Goal: Task Accomplishment & Management: Manage account settings

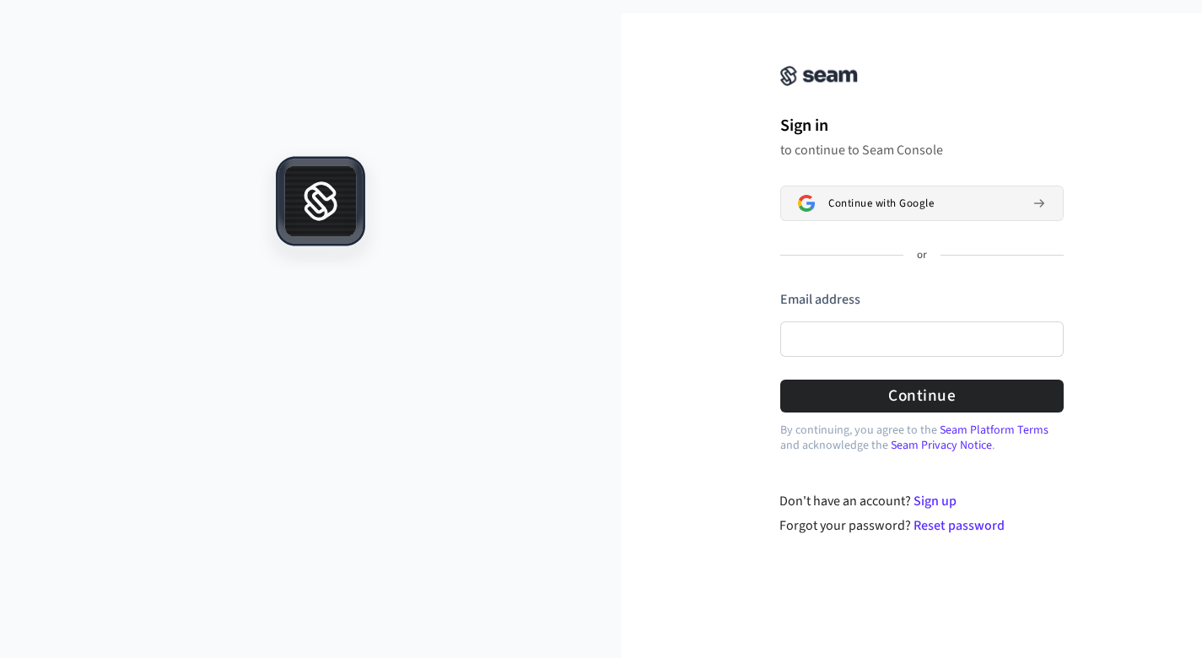
click at [951, 205] on div "Continue with Google" at bounding box center [923, 202] width 191 height 13
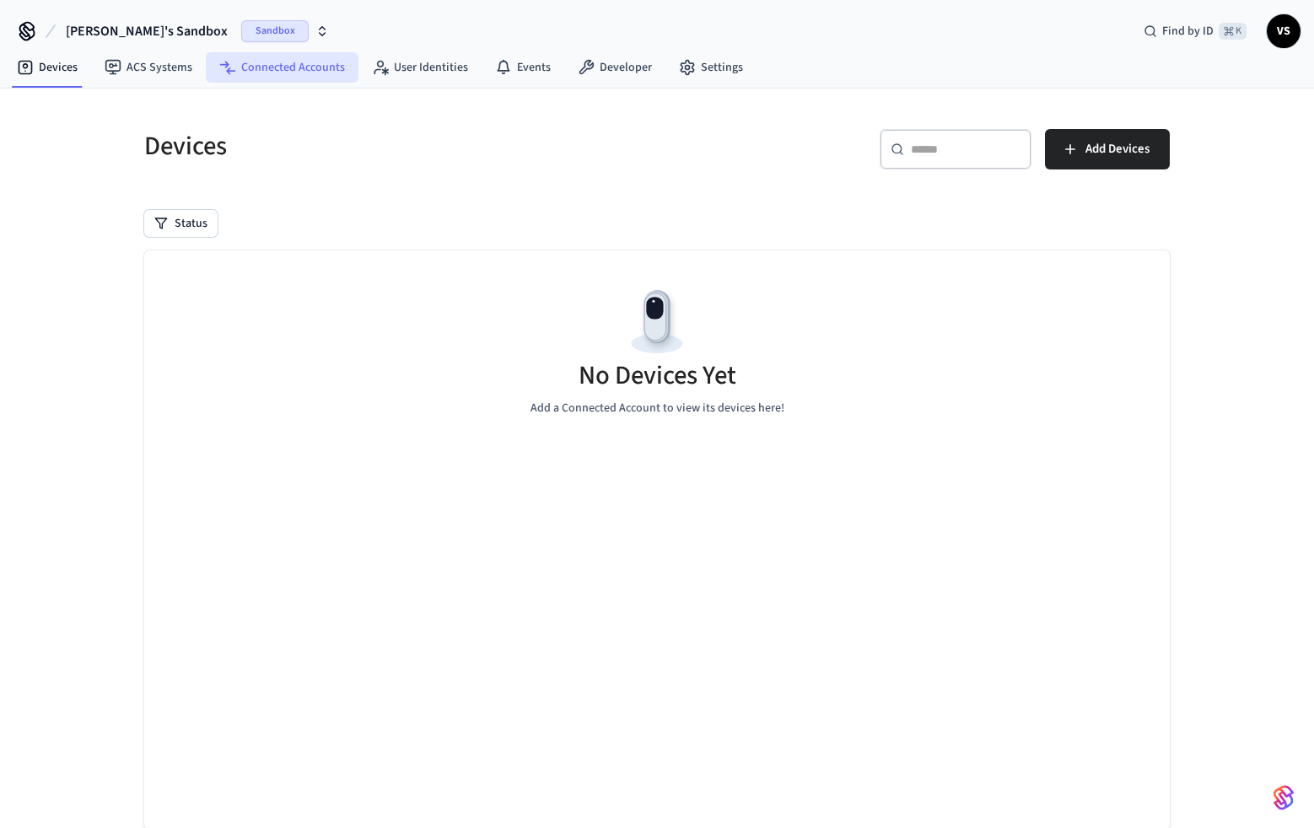
click at [326, 76] on link "Connected Accounts" at bounding box center [282, 67] width 153 height 30
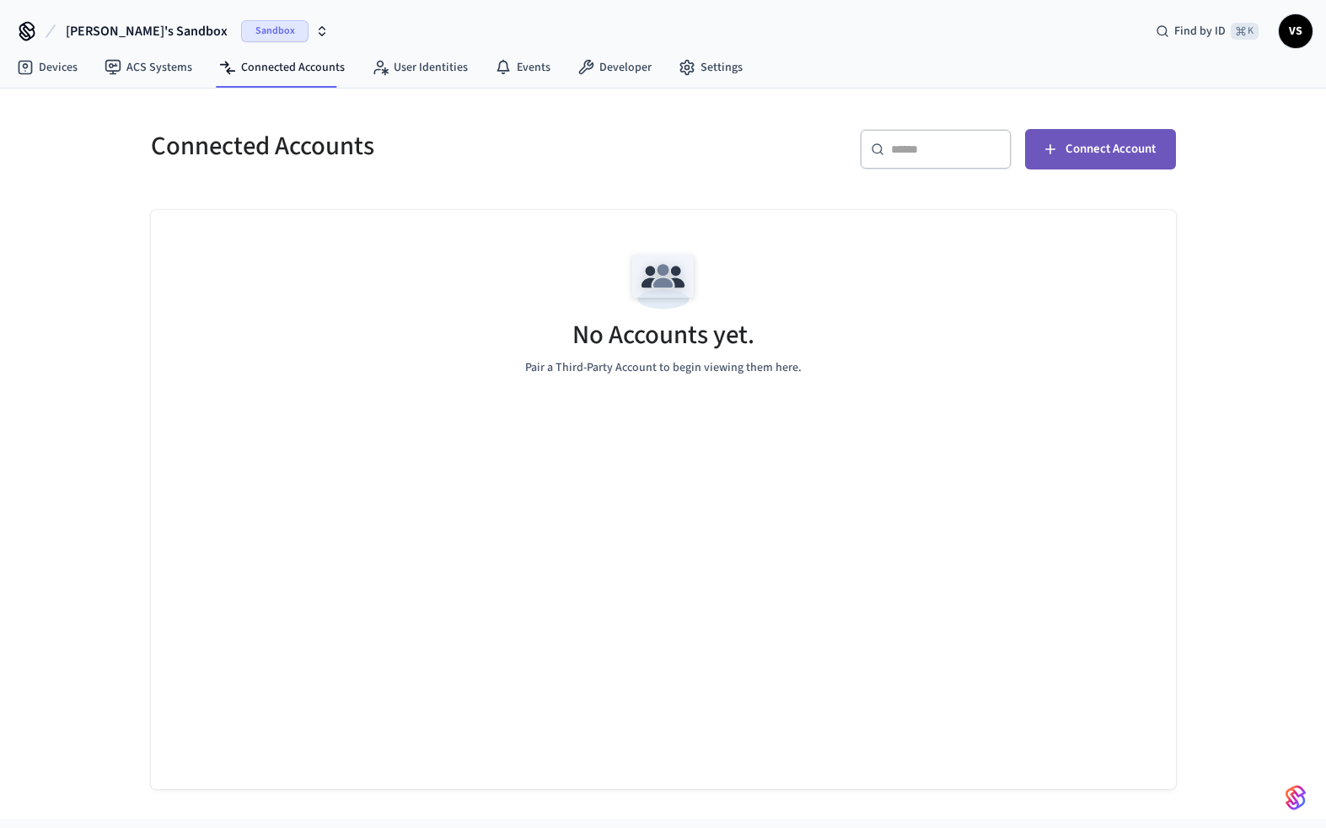
click at [1089, 159] on span "Connect Account" at bounding box center [1111, 149] width 90 height 22
click at [1083, 150] on span "Connect Account" at bounding box center [1111, 149] width 90 height 22
click at [40, 80] on link "Devices" at bounding box center [47, 67] width 88 height 30
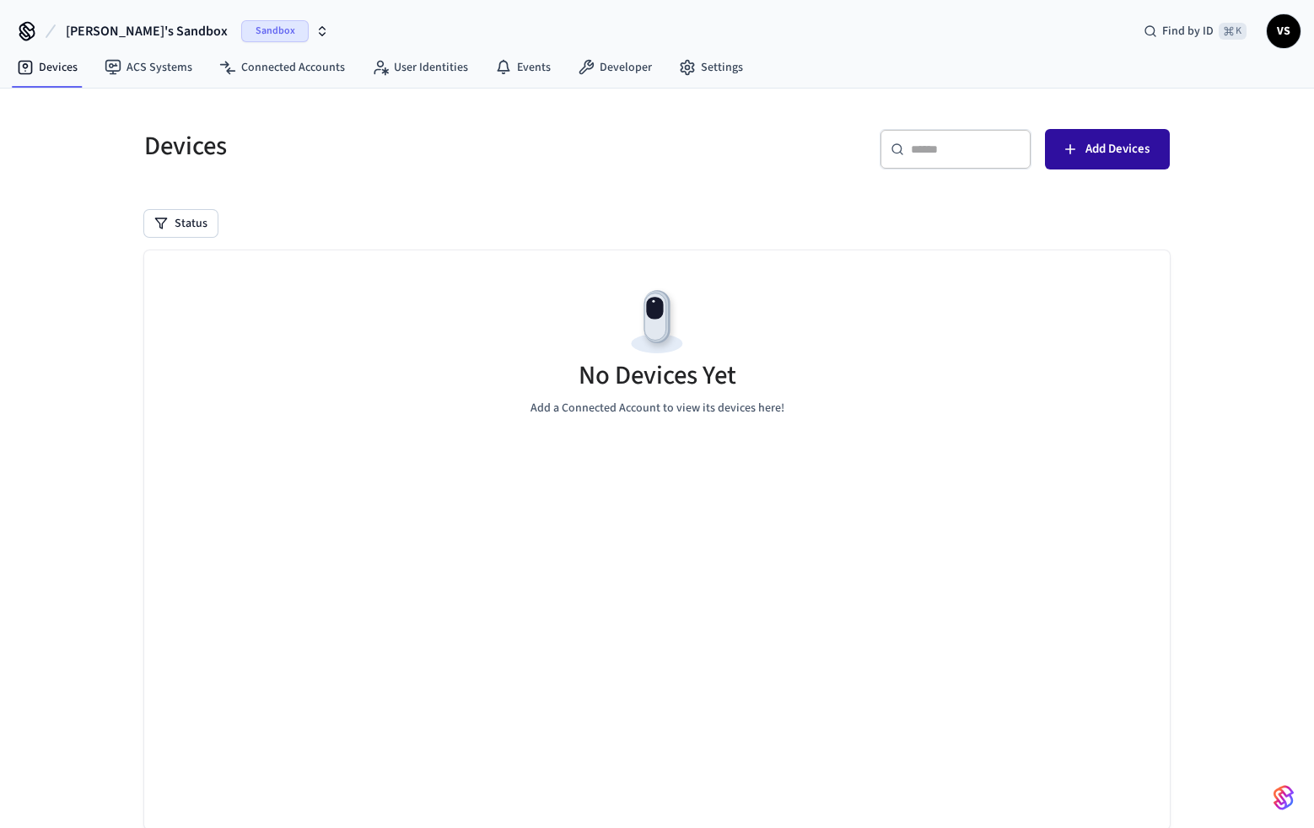
click at [1133, 164] on button "Add Devices" at bounding box center [1107, 149] width 125 height 40
click at [614, 77] on link "Developer" at bounding box center [614, 67] width 101 height 30
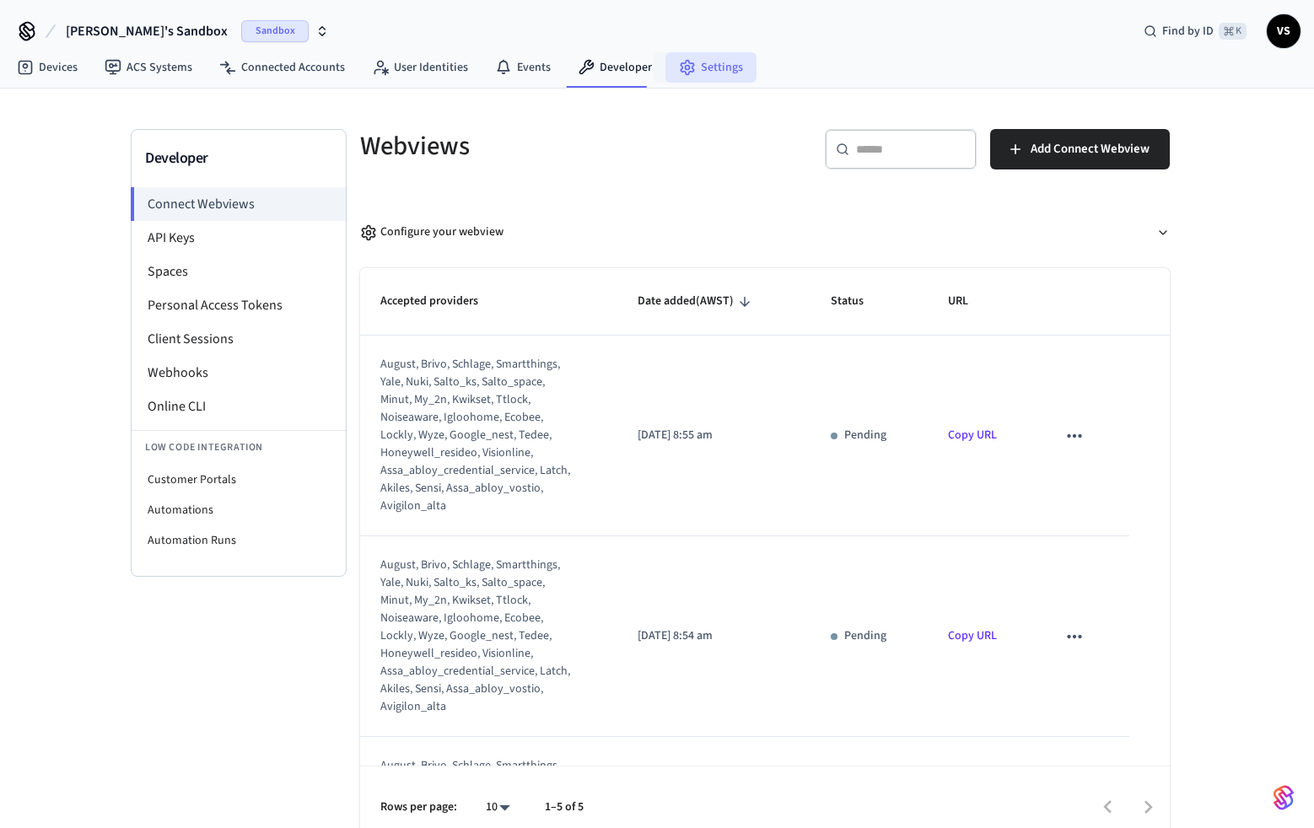
click at [691, 71] on link "Settings" at bounding box center [710, 67] width 91 height 30
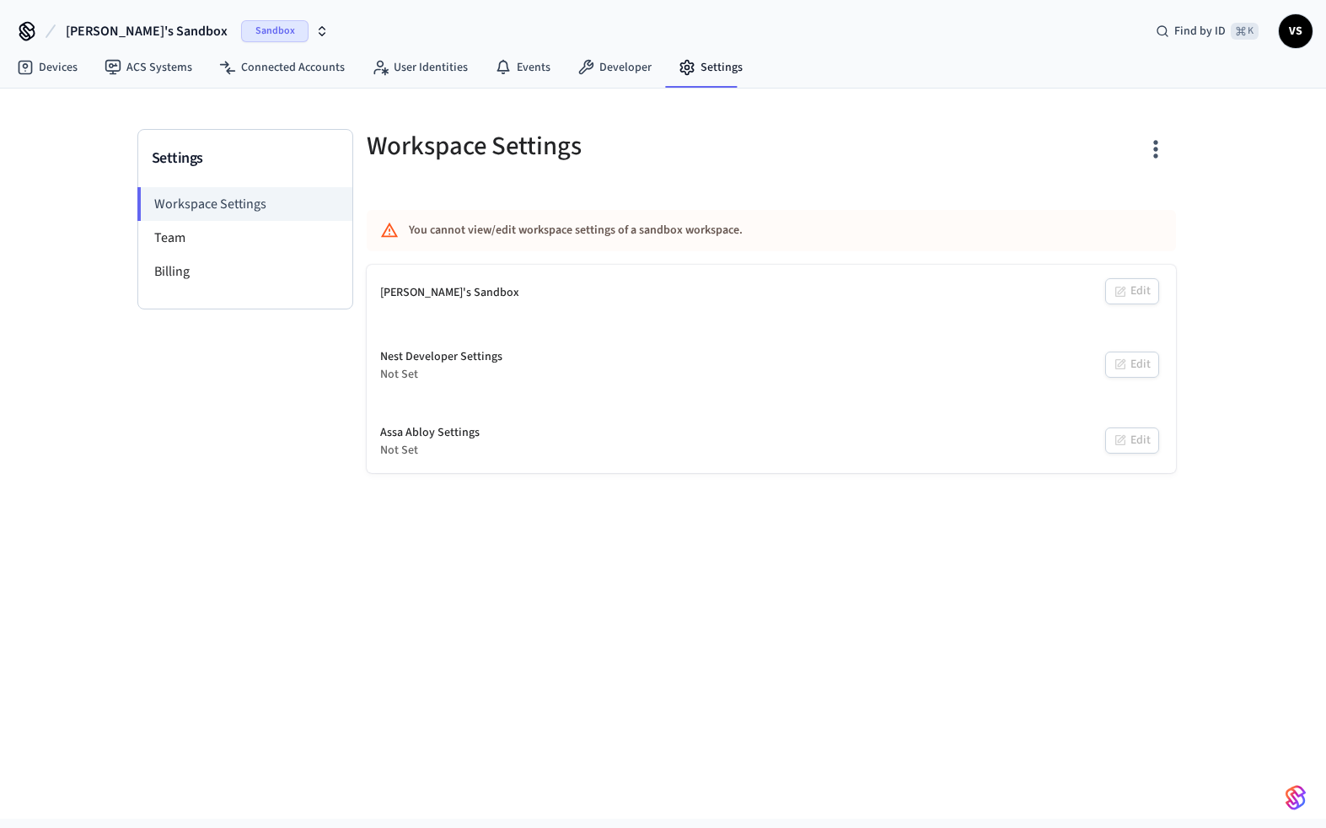
click at [1213, 670] on img "button" at bounding box center [1296, 797] width 20 height 27
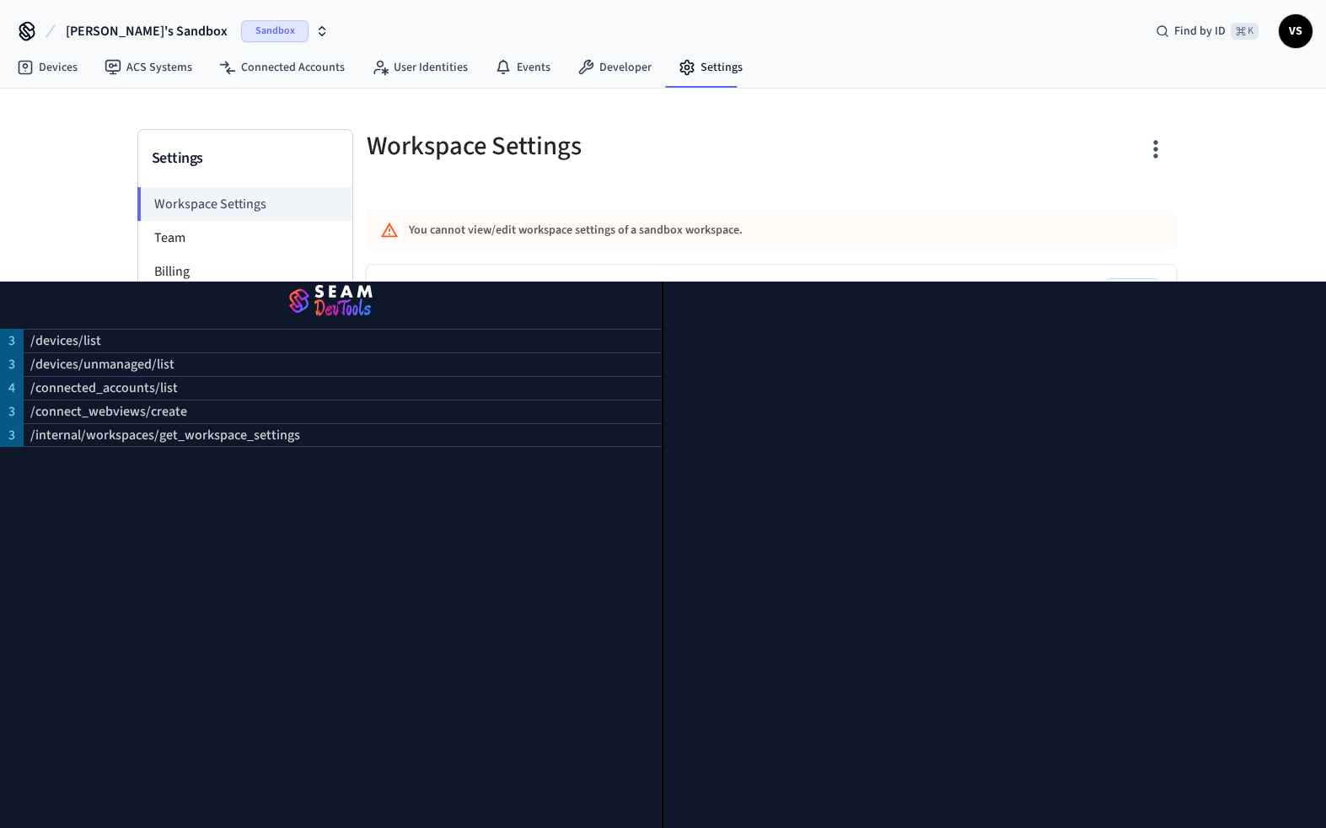
click at [1213, 670] on div at bounding box center [996, 555] width 664 height 546
click at [1213, 229] on div "Settings Workspace Settings Team Billing Workspace Settings You cannot view/edi…" at bounding box center [663, 454] width 1326 height 730
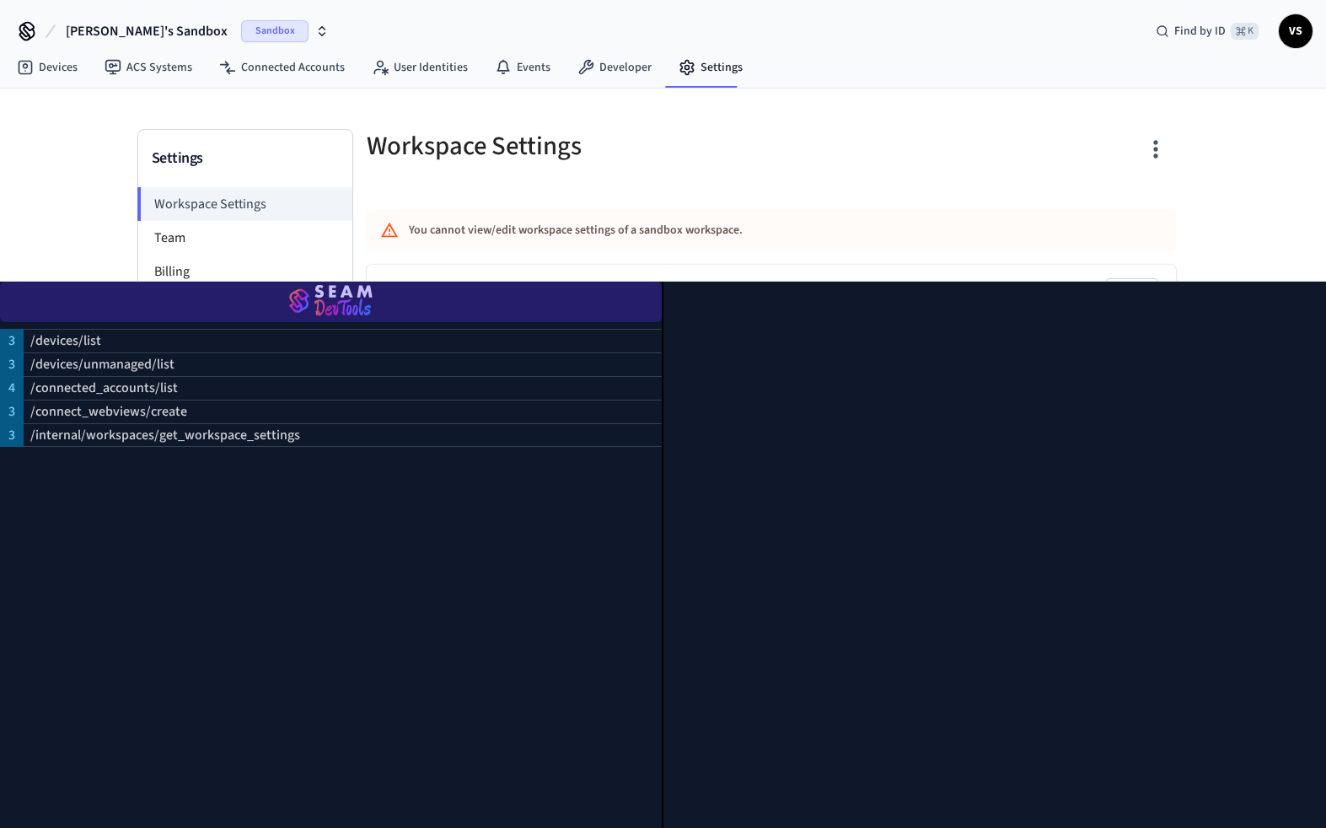
click at [362, 298] on img "button" at bounding box center [330, 301] width 621 height 47
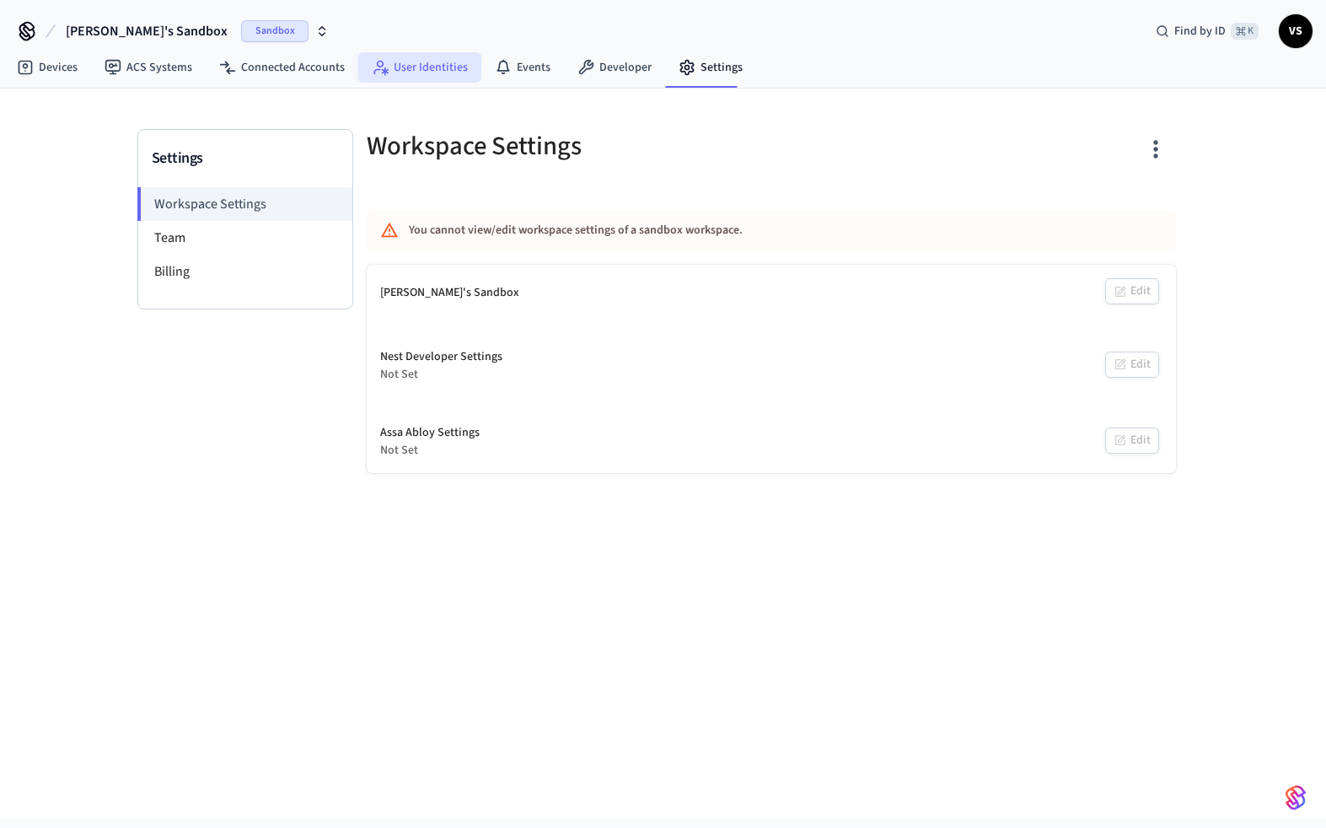
click at [415, 76] on link "User Identities" at bounding box center [419, 67] width 123 height 30
click at [551, 66] on link "Events" at bounding box center [522, 67] width 83 height 30
click at [627, 67] on link "Developer" at bounding box center [614, 67] width 101 height 30
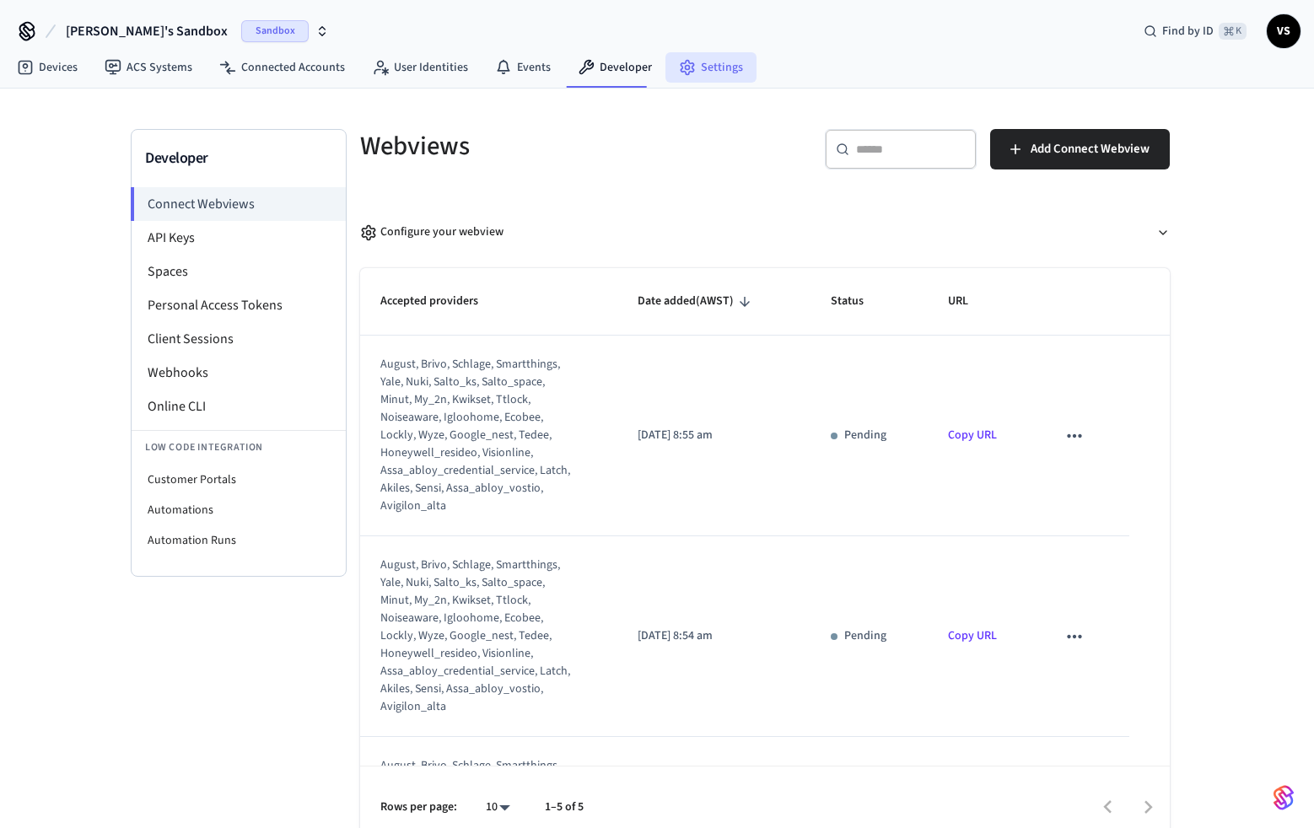
click at [707, 62] on link "Settings" at bounding box center [710, 67] width 91 height 30
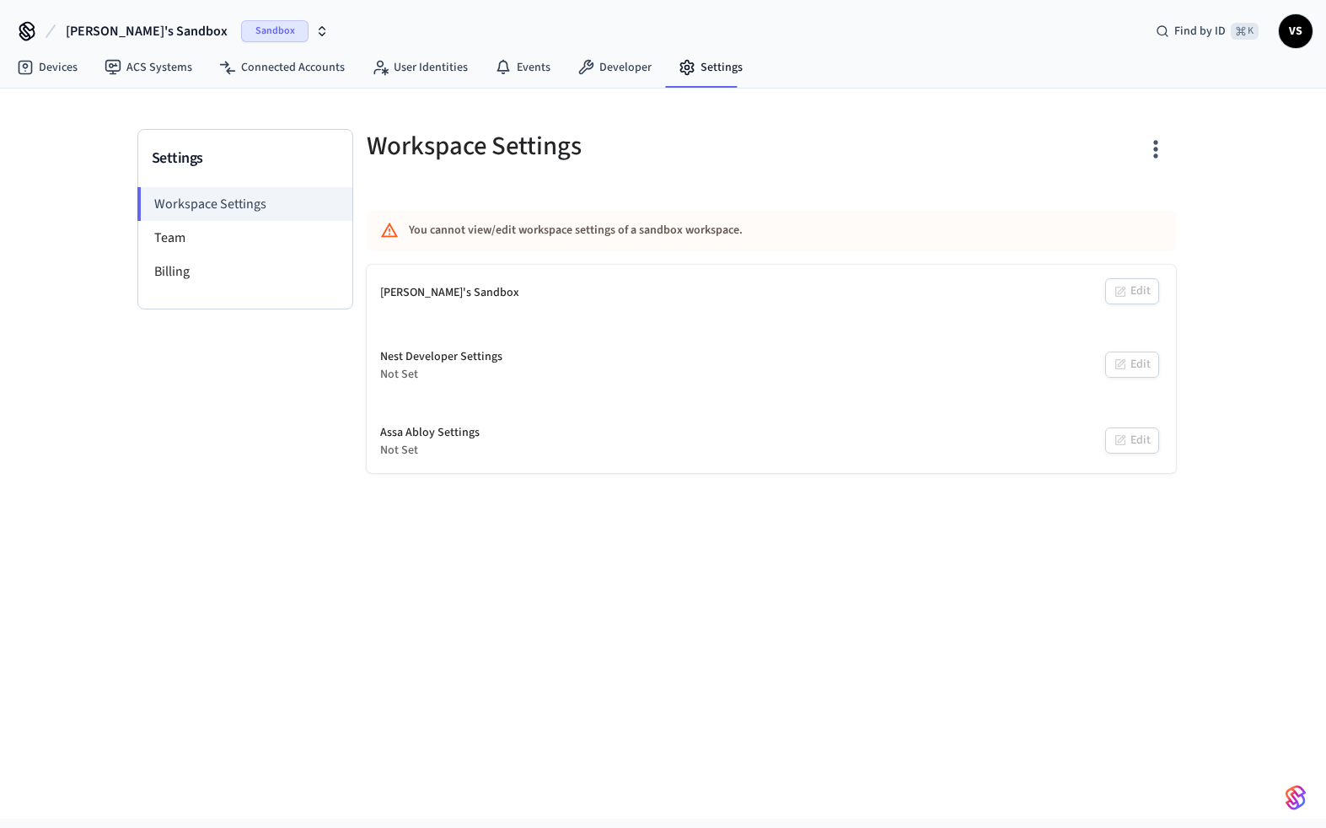
click at [1213, 30] on span "VS" at bounding box center [1296, 31] width 30 height 30
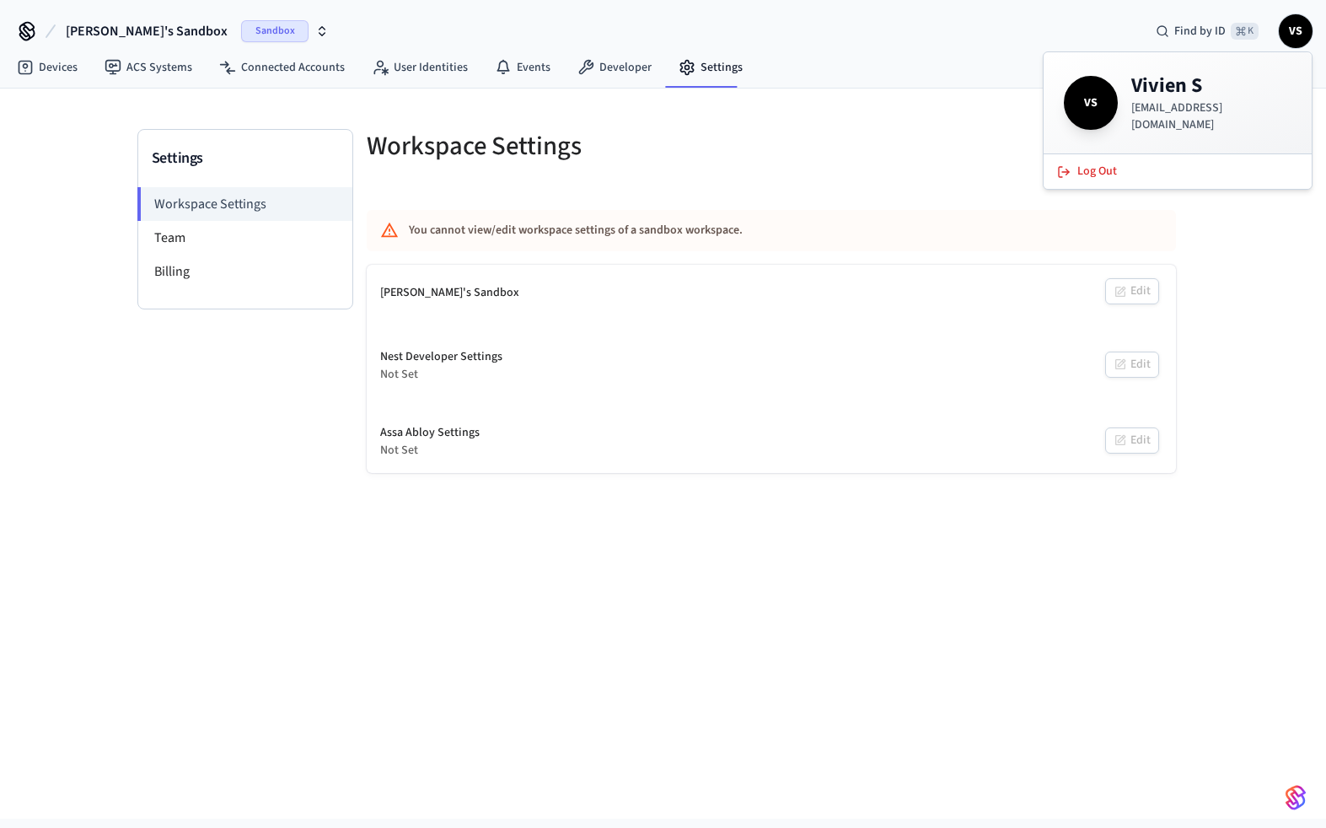
click at [1091, 105] on span "VS" at bounding box center [1091, 102] width 47 height 47
click at [175, 43] on button "Vivien's Sandbox Sandbox" at bounding box center [197, 30] width 273 height 35
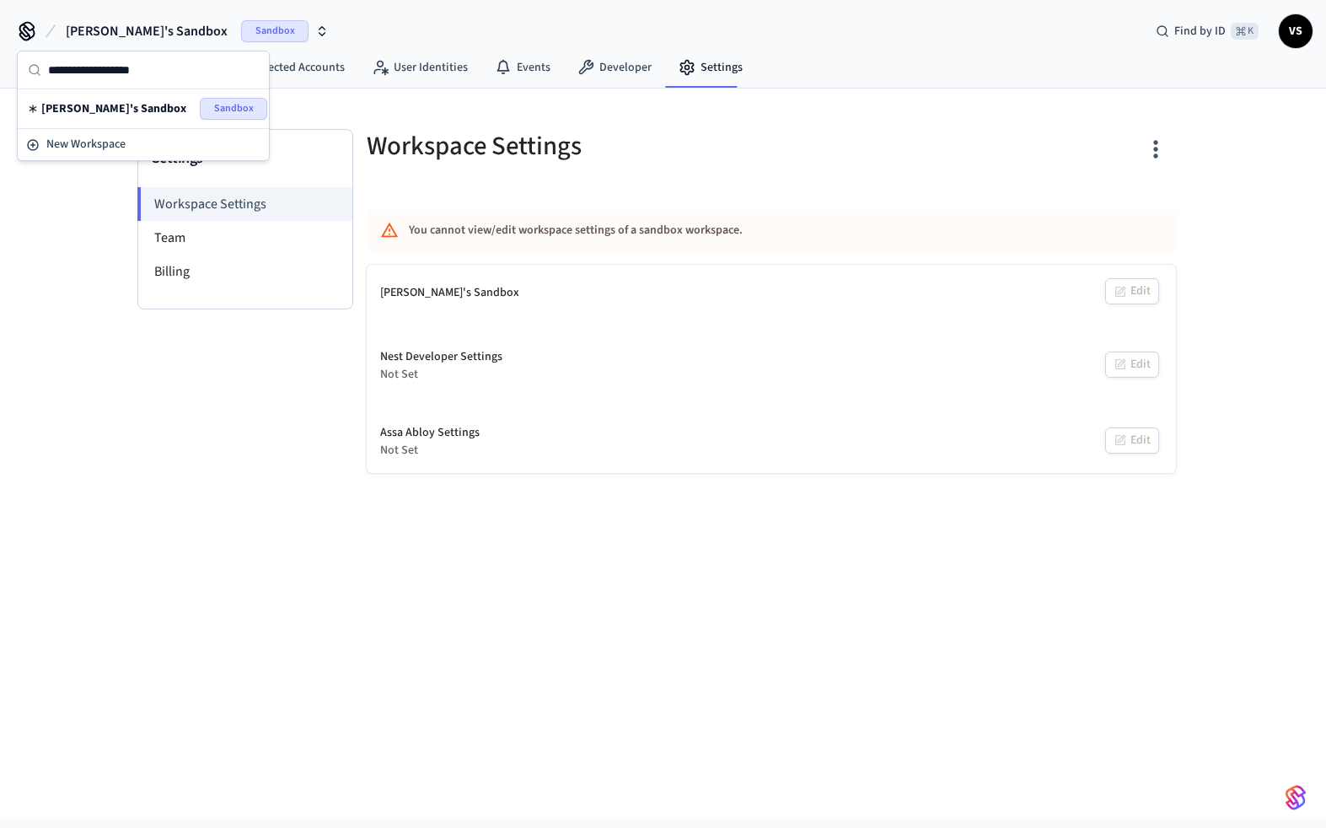
click at [84, 254] on div "Settings Workspace Settings Team Billing Workspace Settings You cannot view/edi…" at bounding box center [663, 454] width 1326 height 730
click at [65, 57] on link "Devices" at bounding box center [47, 67] width 88 height 30
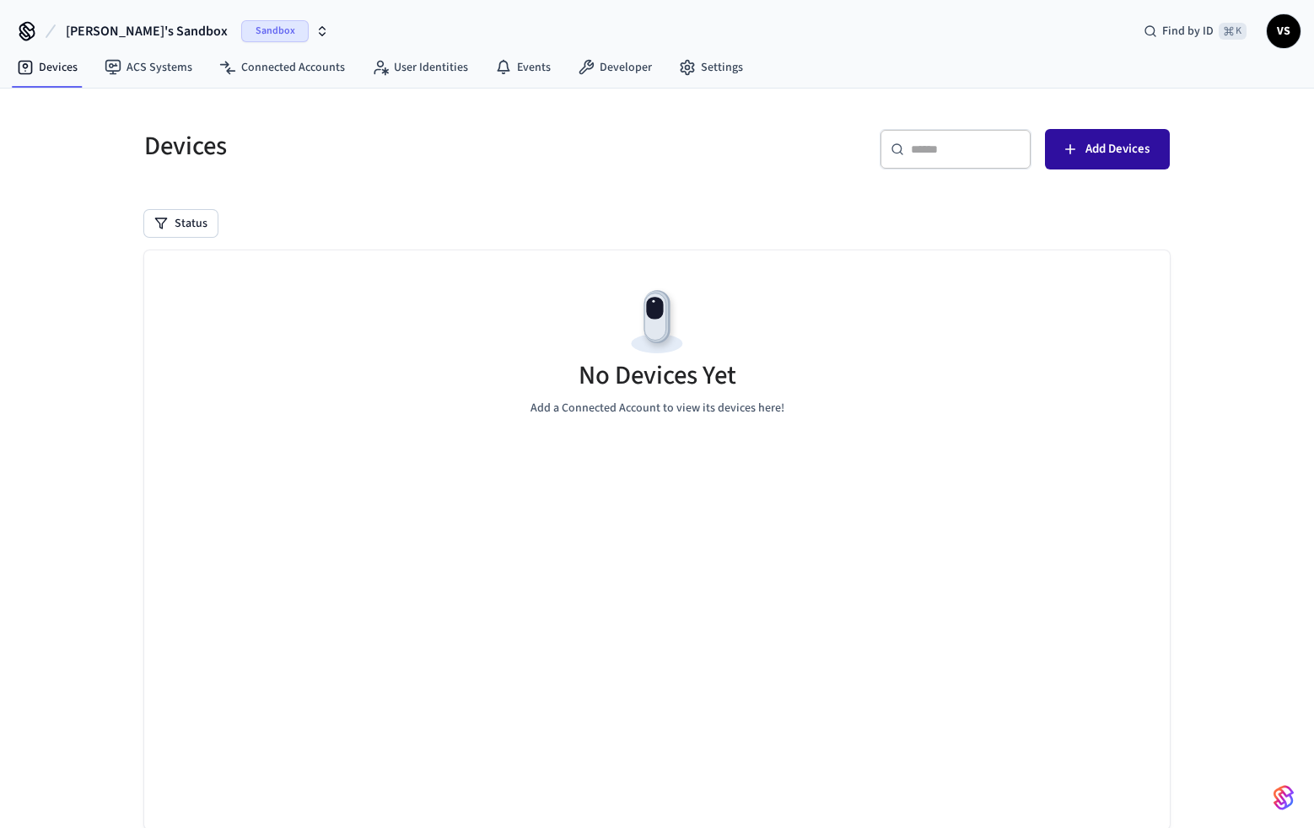
click at [1100, 145] on span "Add Devices" at bounding box center [1117, 149] width 64 height 22
click at [1111, 141] on span "Add Devices" at bounding box center [1117, 149] width 64 height 22
click at [159, 75] on link "ACS Systems" at bounding box center [148, 67] width 115 height 30
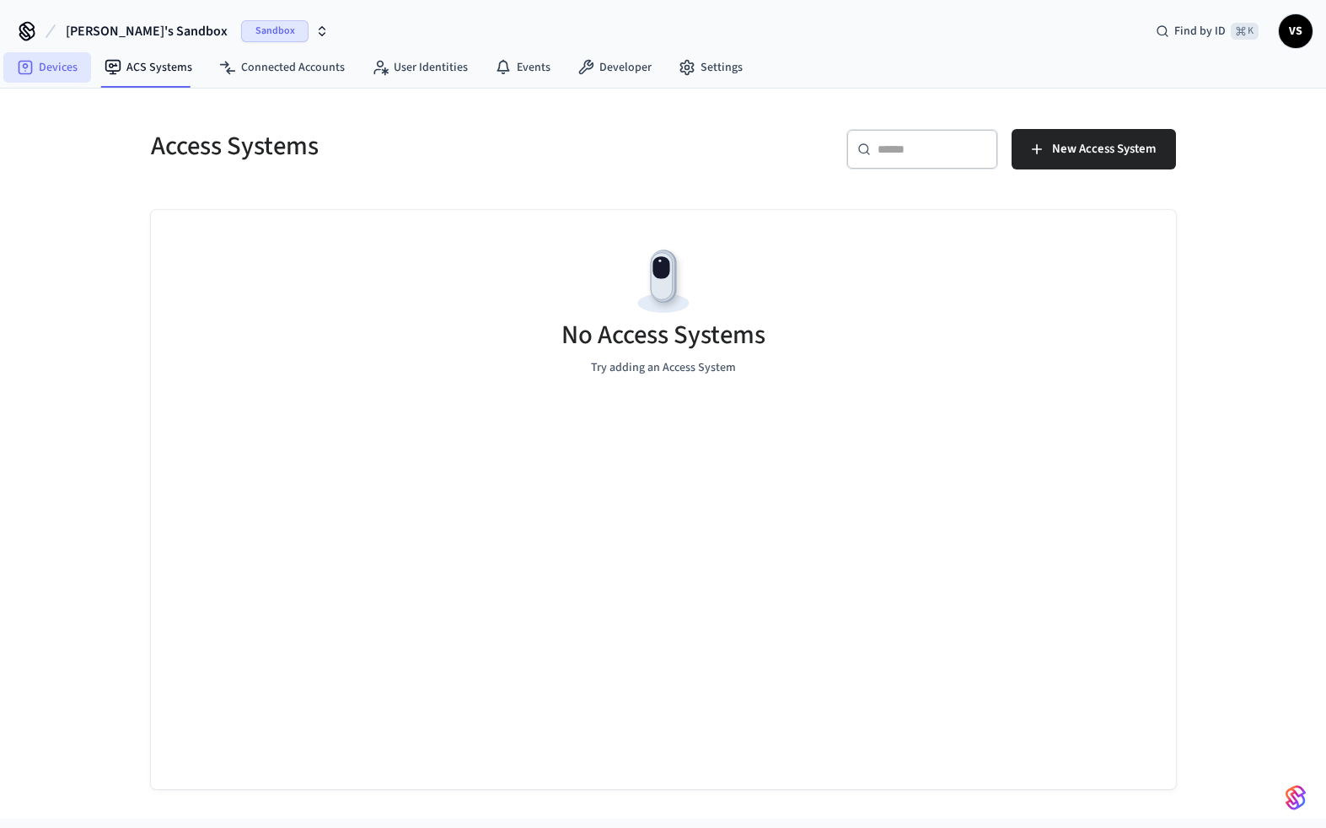
click at [20, 67] on icon at bounding box center [25, 67] width 17 height 17
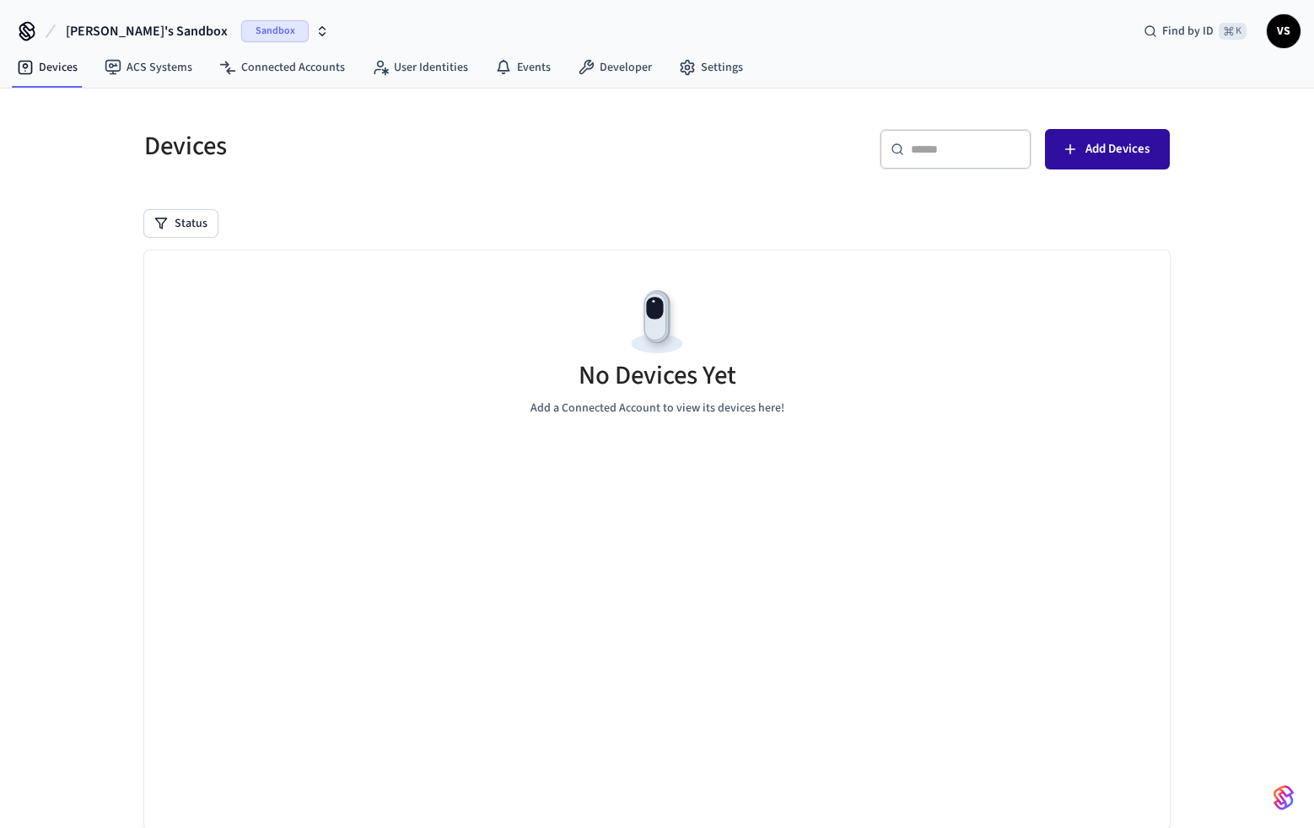
click at [1127, 152] on span "Add Devices" at bounding box center [1117, 149] width 64 height 22
click at [293, 88] on div "Devices ACS Systems Connected Accounts User Identities Events Developer Settings" at bounding box center [657, 69] width 1314 height 40
click at [292, 80] on link "Connected Accounts" at bounding box center [282, 67] width 153 height 30
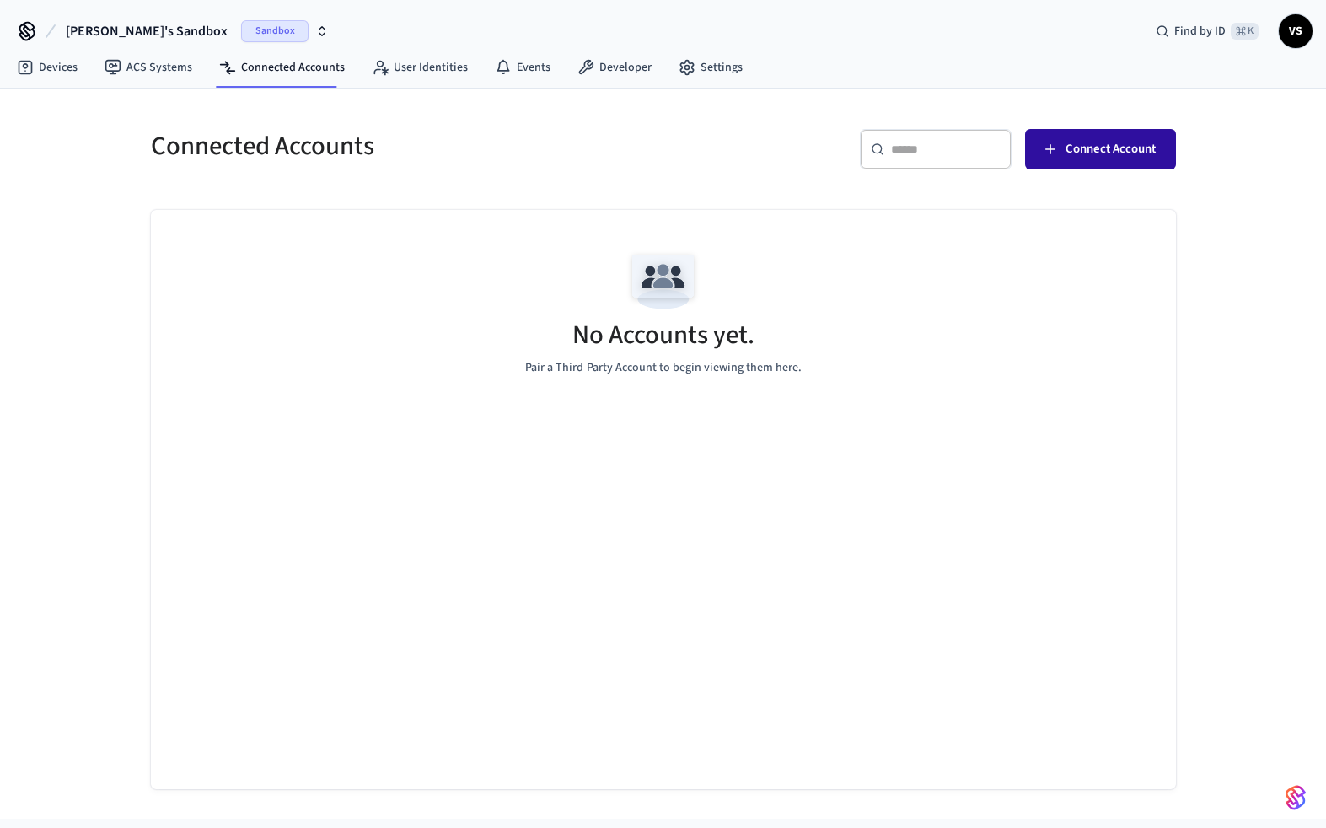
click at [1051, 139] on button "Connect Account" at bounding box center [1100, 149] width 151 height 40
